Goal: Check status: Check status

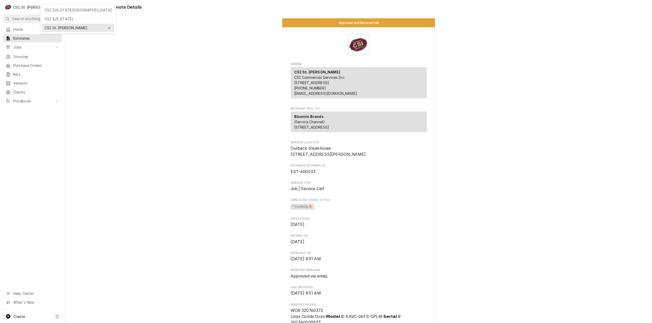
scroll to position [1363, 0]
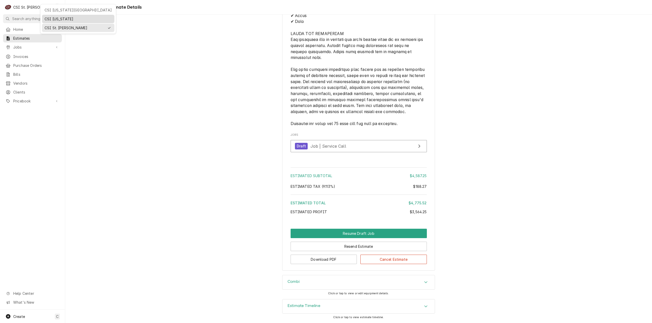
click at [44, 17] on div "CSI [US_STATE]" at bounding box center [78, 19] width 70 height 6
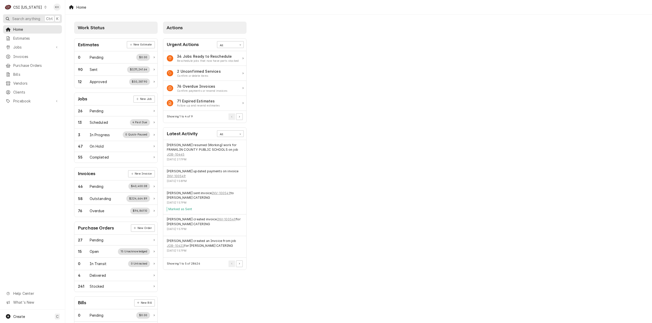
click at [31, 18] on span "Search anything" at bounding box center [26, 18] width 28 height 5
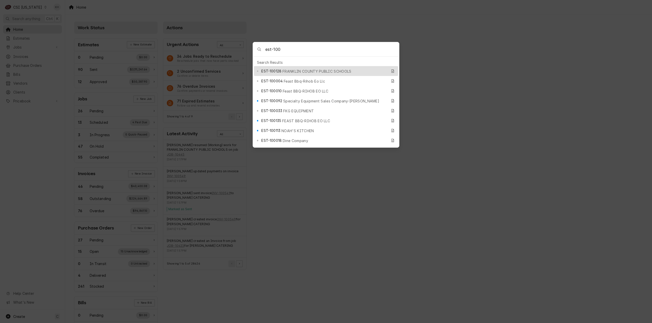
click at [309, 53] on input "est-100" at bounding box center [332, 49] width 134 height 14
type input "est-100146"
click at [292, 69] on span "BLOOMIN BRANDS" at bounding box center [299, 71] width 34 height 5
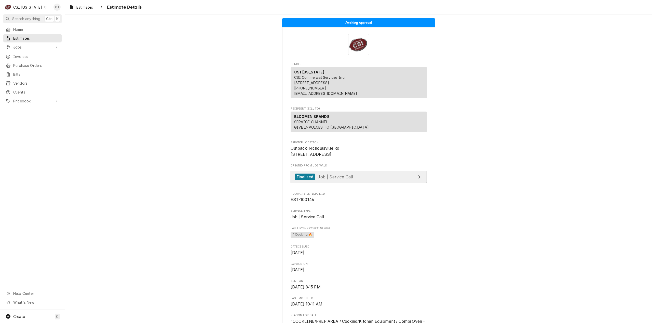
click at [317, 179] on span "Job | Service Call" at bounding box center [335, 176] width 36 height 5
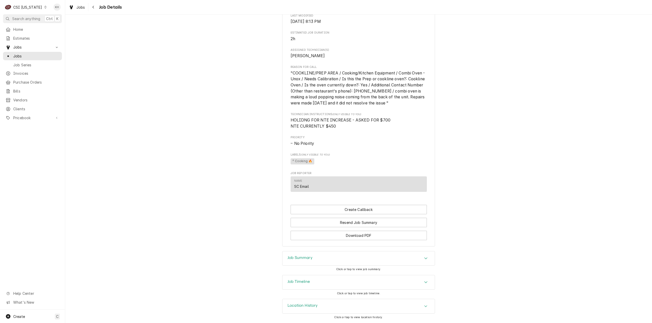
scroll to position [280, 0]
click at [313, 281] on div "Job Timeline" at bounding box center [358, 283] width 152 height 14
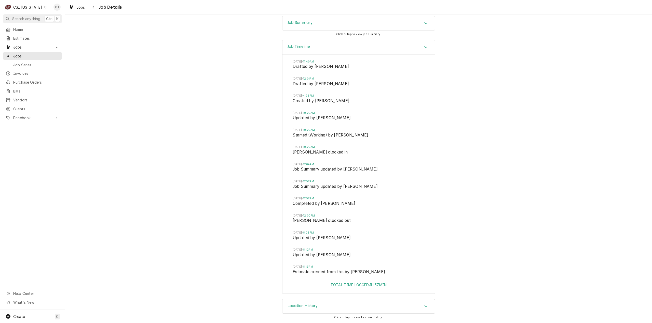
scroll to position [338, 0]
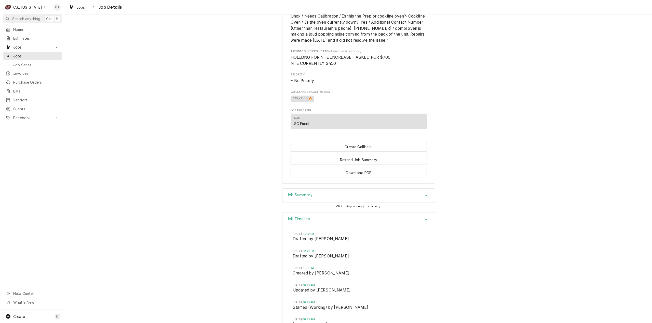
click at [316, 200] on div "Job Summary" at bounding box center [358, 196] width 152 height 14
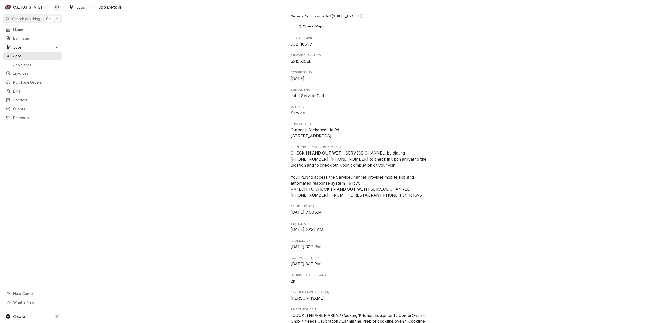
scroll to position [0, 0]
